Goal: Transaction & Acquisition: Purchase product/service

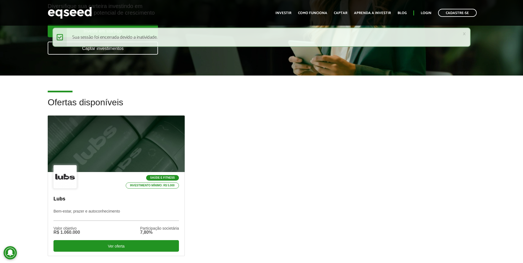
scroll to position [110, 0]
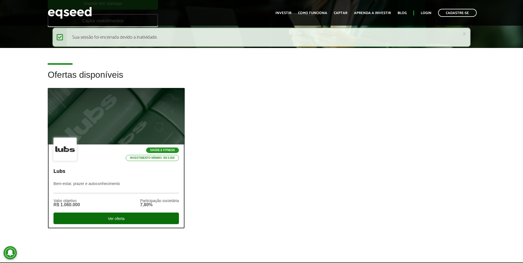
click at [95, 216] on div "Ver oferta" at bounding box center [117, 219] width 126 height 12
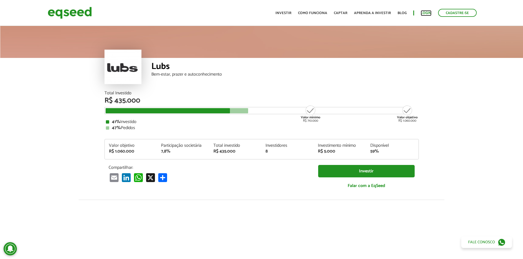
click at [424, 11] on link "Login" at bounding box center [426, 13] width 11 height 4
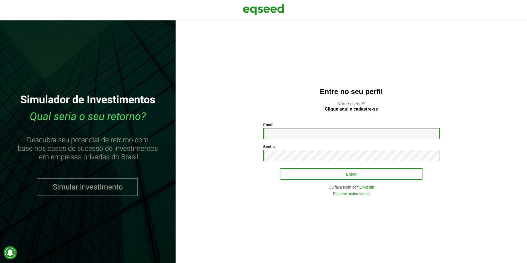
type input "**********"
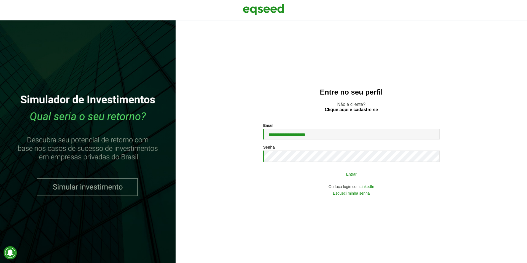
click at [371, 176] on button "Entrar" at bounding box center [351, 174] width 143 height 10
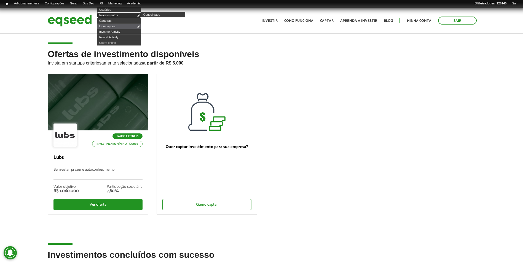
click at [115, 15] on link "Investimentos" at bounding box center [119, 15] width 44 height 6
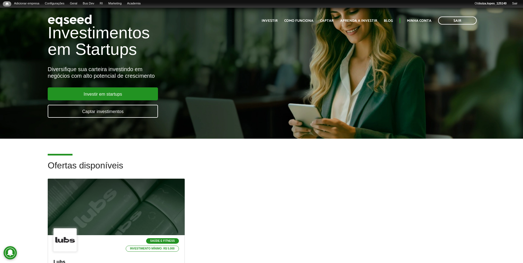
scroll to position [83, 0]
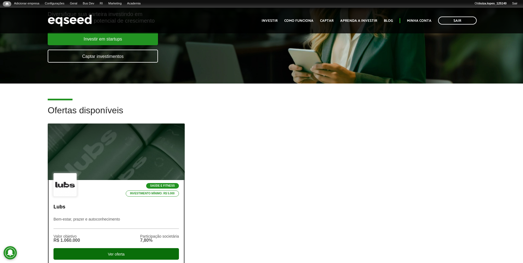
click at [109, 254] on div "Ver oferta" at bounding box center [117, 254] width 126 height 12
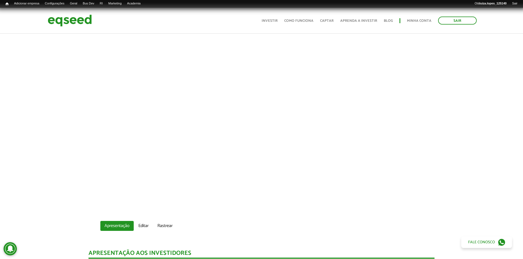
scroll to position [166, 0]
